Goal: Navigation & Orientation: Find specific page/section

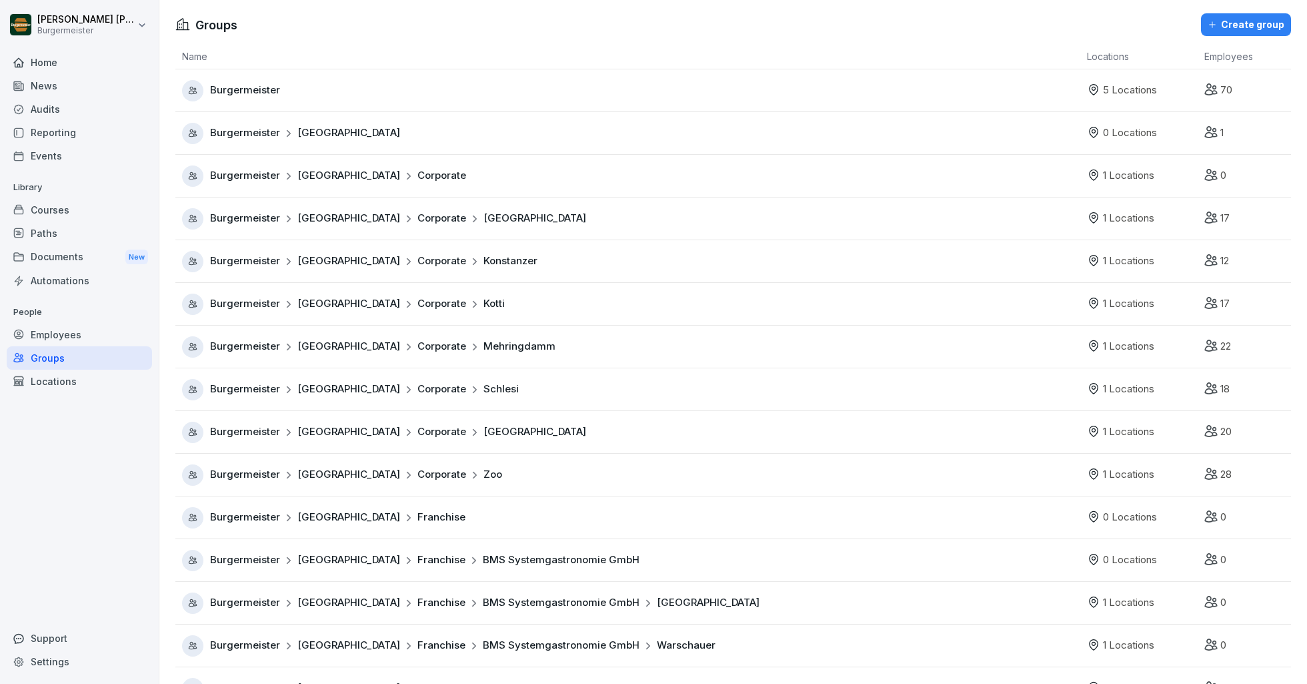
click at [82, 67] on div "Home" at bounding box center [79, 62] width 145 height 23
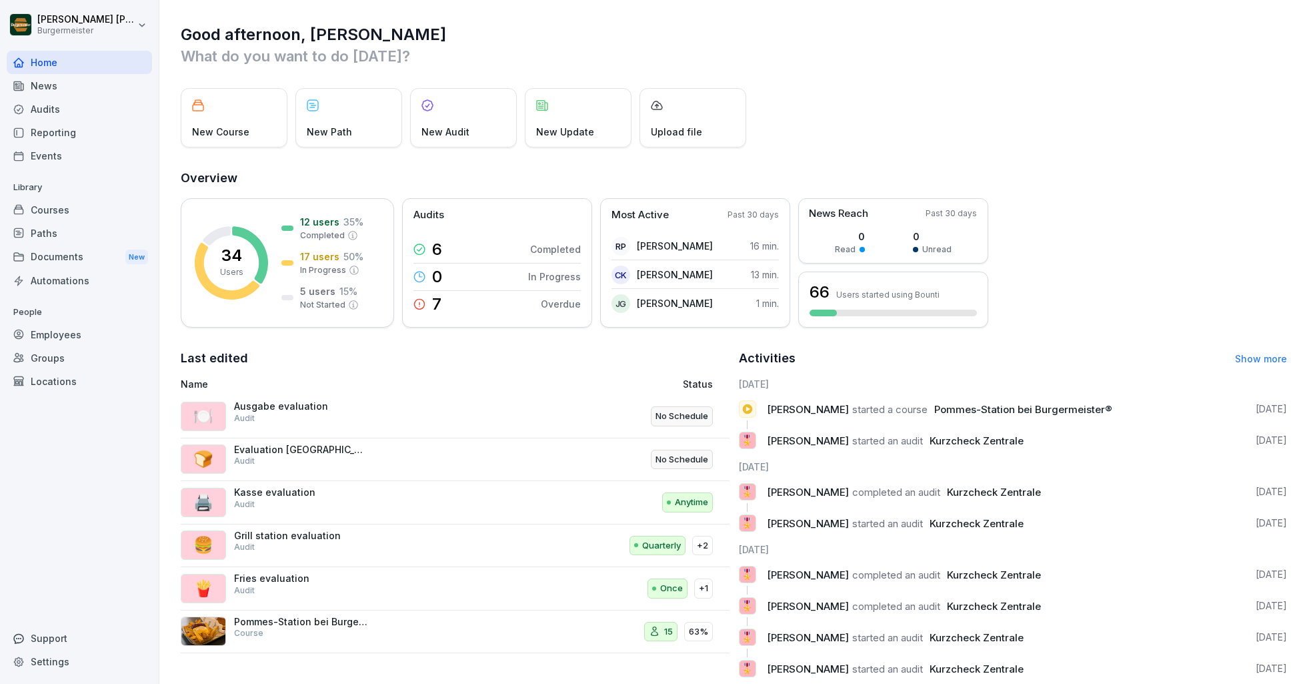
click at [41, 109] on div "Audits" at bounding box center [79, 108] width 145 height 23
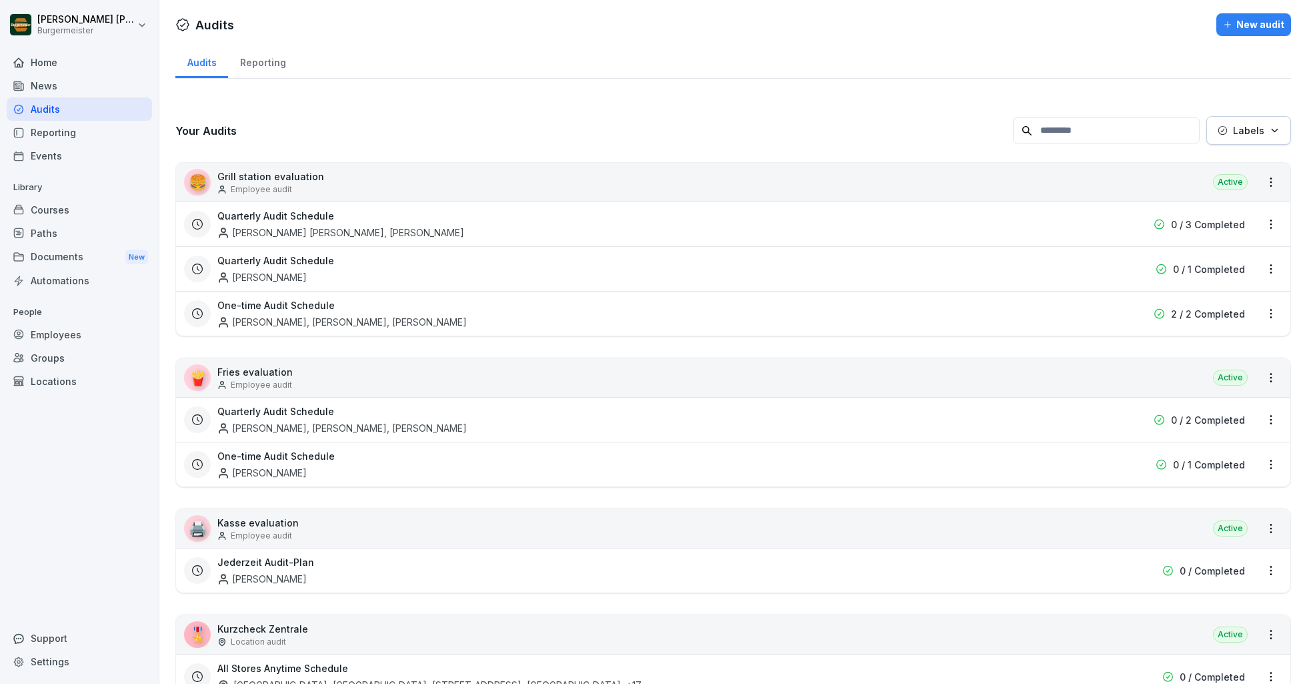
click at [264, 53] on div "Reporting" at bounding box center [262, 61] width 69 height 34
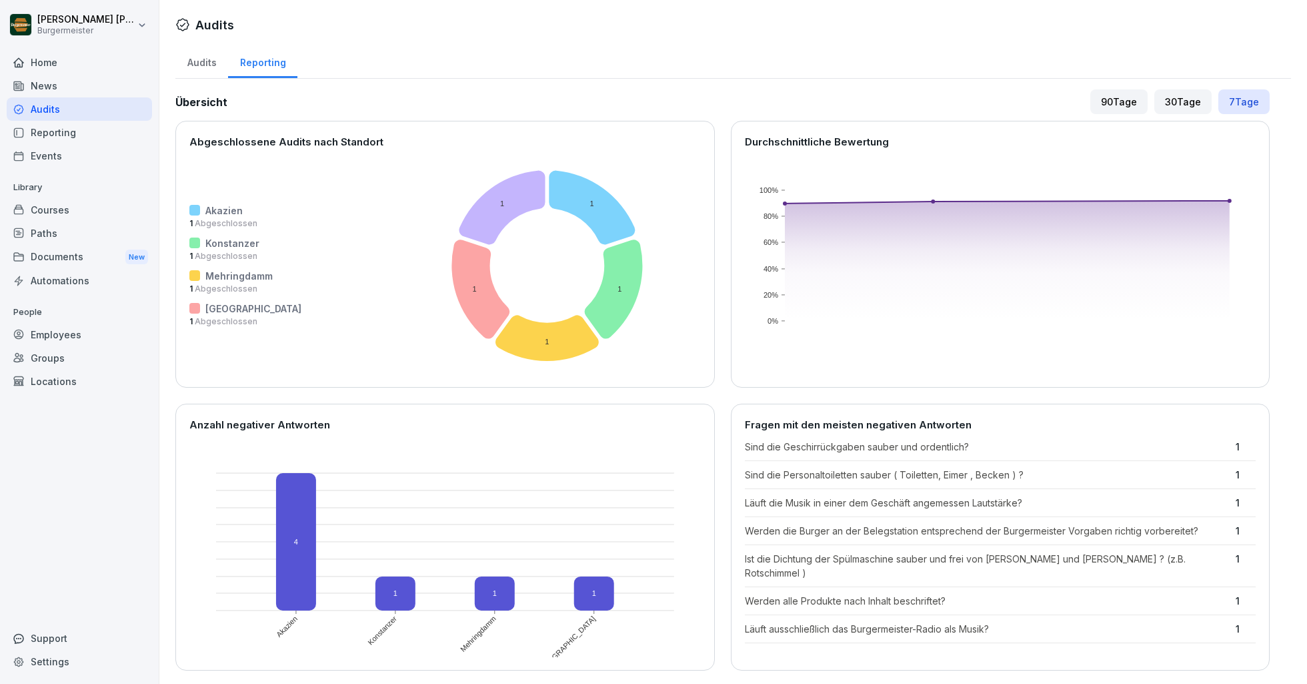
click at [205, 77] on div "Audits Reporting" at bounding box center [733, 61] width 1116 height 35
click at [202, 54] on div "Audits" at bounding box center [201, 61] width 53 height 34
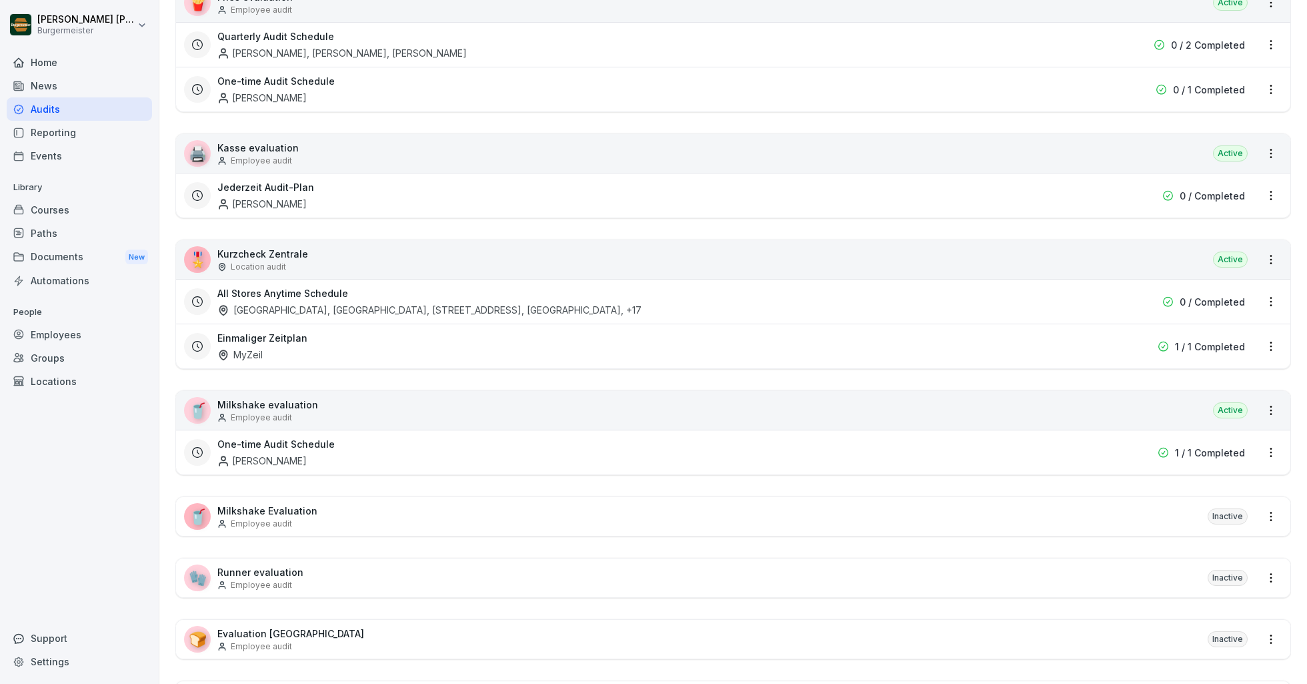
scroll to position [374, 0]
click at [280, 297] on div "All Stores Anytime Schedule [GEOGRAPHIC_DATA], [STREET_ADDRESS], [GEOGRAPHIC_DA…" at bounding box center [647, 302] width 861 height 31
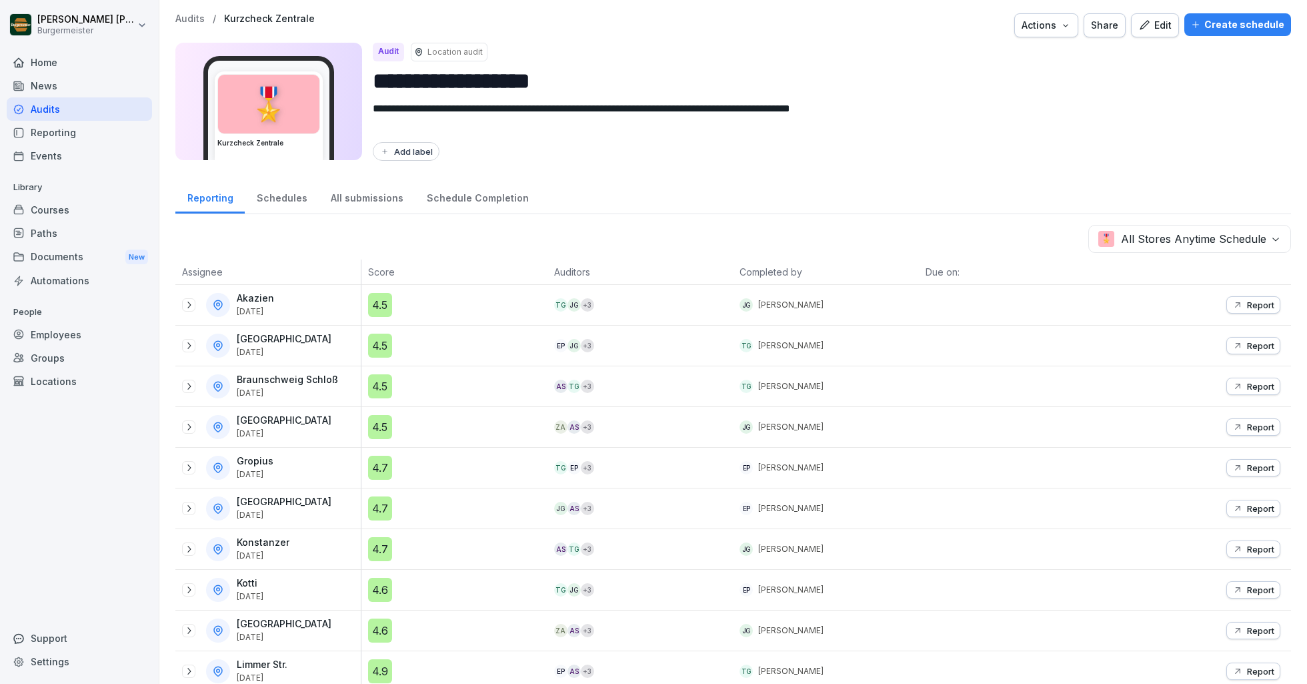
click at [85, 63] on div "Home" at bounding box center [79, 62] width 145 height 23
